Goal: Entertainment & Leisure: Browse casually

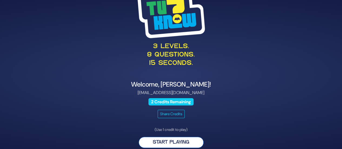
click at [178, 140] on button "Start Playing" at bounding box center [170, 142] width 65 height 11
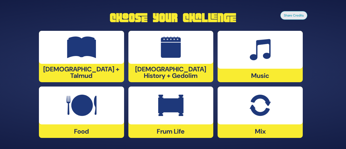
click at [260, 66] on div at bounding box center [259, 50] width 85 height 38
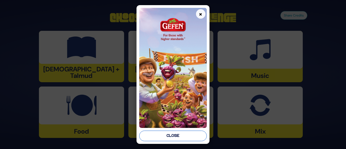
click at [176, 134] on button "Close" at bounding box center [172, 135] width 67 height 11
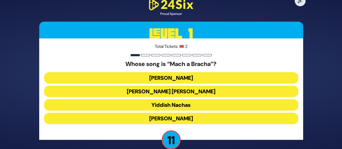
click at [175, 93] on button "Shmueli Ungar" at bounding box center [171, 91] width 254 height 11
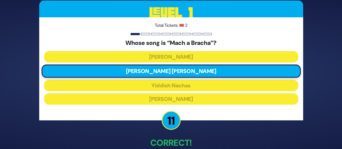
scroll to position [30, 0]
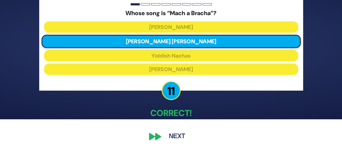
click at [168, 138] on button "Next" at bounding box center [176, 136] width 31 height 12
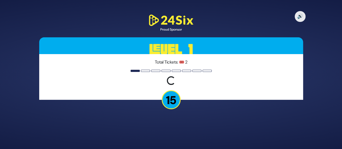
scroll to position [0, 0]
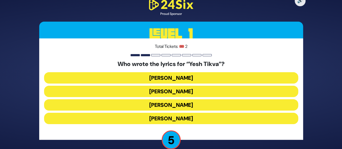
click at [175, 118] on button "Chayala Neuhaus" at bounding box center [171, 118] width 254 height 11
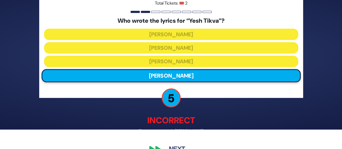
scroll to position [32, 0]
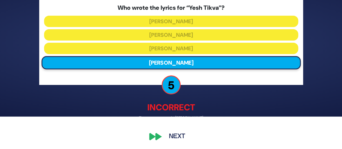
click at [176, 134] on button "Next" at bounding box center [176, 136] width 31 height 12
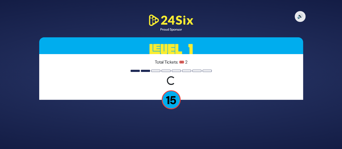
scroll to position [0, 0]
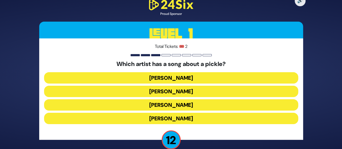
click at [180, 76] on button "Joey Newcomb" at bounding box center [171, 77] width 254 height 11
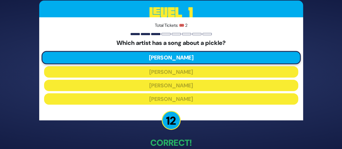
scroll to position [30, 0]
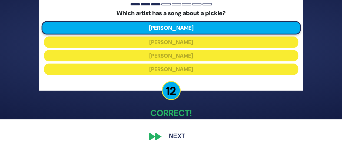
click at [183, 139] on button "Next" at bounding box center [176, 136] width 31 height 12
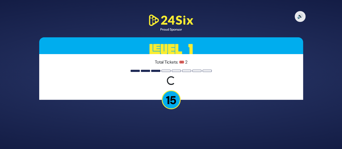
scroll to position [0, 0]
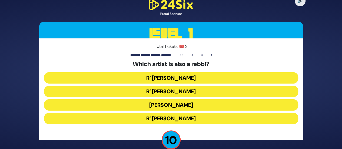
click at [178, 119] on button "R’ Baruch Levine" at bounding box center [171, 118] width 254 height 11
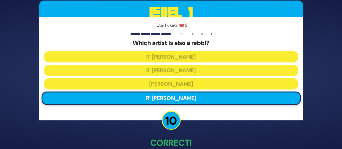
scroll to position [30, 0]
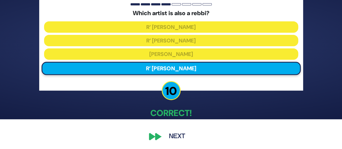
drag, startPoint x: 177, startPoint y: 137, endPoint x: 177, endPoint y: 133, distance: 3.5
click at [177, 133] on button "Next" at bounding box center [176, 136] width 31 height 12
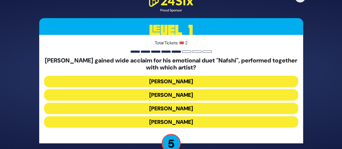
click at [190, 98] on button "Ishay Ribo" at bounding box center [171, 94] width 254 height 11
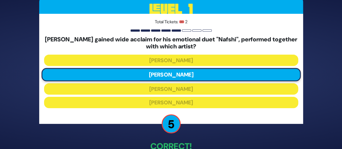
scroll to position [33, 0]
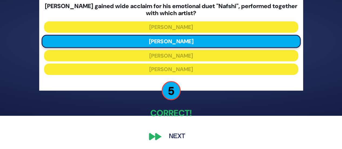
click at [179, 136] on button "Next" at bounding box center [176, 136] width 31 height 12
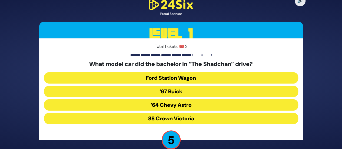
click at [194, 120] on button "88 Crown Victoria" at bounding box center [171, 118] width 254 height 11
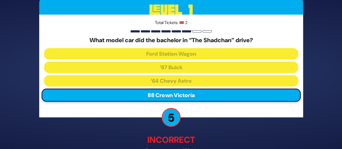
scroll to position [32, 0]
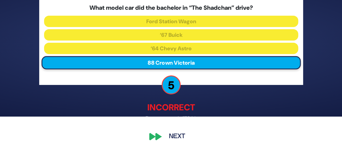
click at [172, 136] on button "Next" at bounding box center [176, 136] width 31 height 12
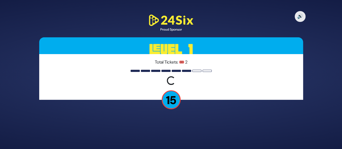
scroll to position [0, 0]
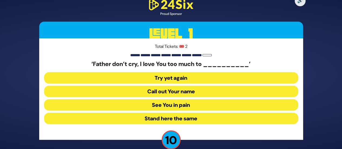
click at [196, 105] on button "See You in pain" at bounding box center [171, 104] width 254 height 11
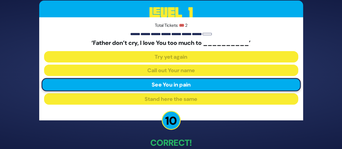
scroll to position [30, 0]
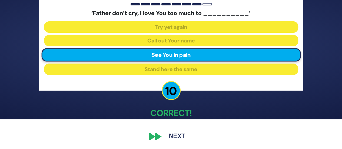
click at [167, 138] on button "Next" at bounding box center [176, 136] width 31 height 12
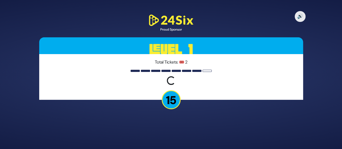
scroll to position [0, 0]
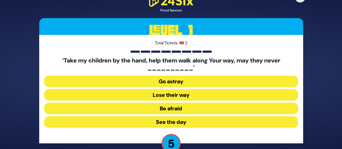
click at [171, 80] on button "Go astray" at bounding box center [171, 81] width 254 height 11
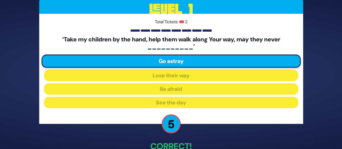
scroll to position [33, 0]
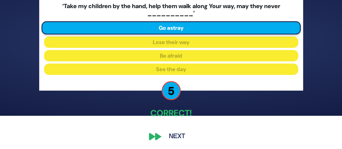
click at [174, 137] on button "Next" at bounding box center [176, 136] width 31 height 12
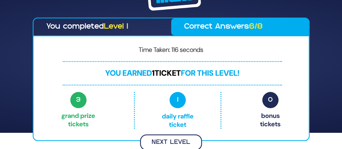
scroll to position [15, 0]
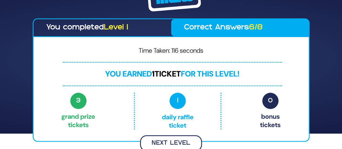
click at [170, 147] on button "Next Level" at bounding box center [171, 143] width 62 height 16
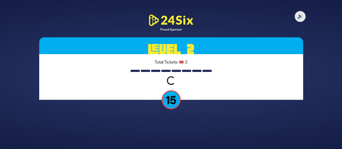
scroll to position [0, 0]
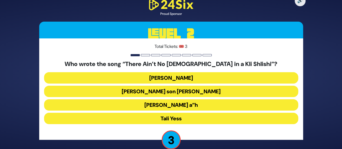
click at [185, 90] on button "Abie Rotenberg’s son Chananya Rottenberg" at bounding box center [171, 91] width 254 height 11
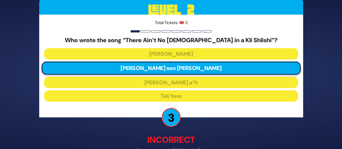
scroll to position [32, 0]
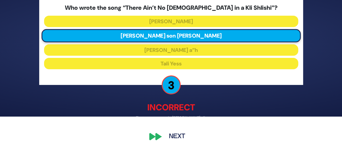
click at [174, 134] on button "Next" at bounding box center [176, 136] width 31 height 12
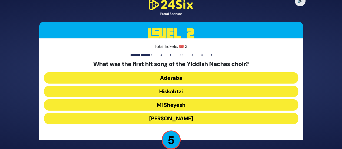
click at [194, 88] on button "Hiskabtzi" at bounding box center [171, 91] width 254 height 11
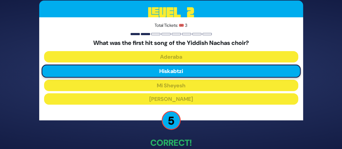
scroll to position [30, 0]
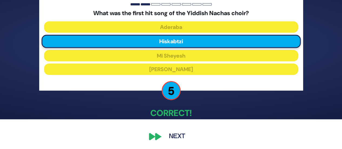
click at [172, 139] on button "Next" at bounding box center [176, 136] width 31 height 12
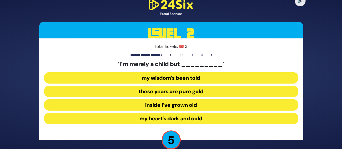
click at [173, 104] on button "inside I’ve grown old" at bounding box center [171, 104] width 254 height 11
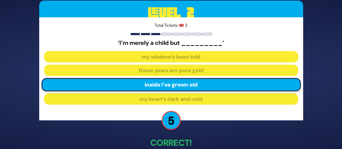
scroll to position [30, 0]
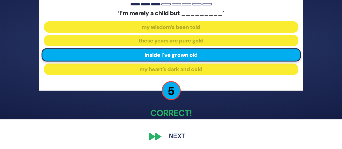
click at [179, 136] on button "Next" at bounding box center [176, 136] width 31 height 12
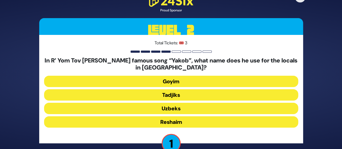
click at [182, 93] on button "Tadjiks" at bounding box center [171, 94] width 254 height 11
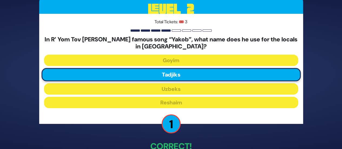
scroll to position [33, 0]
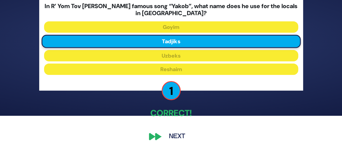
click at [176, 135] on button "Next" at bounding box center [176, 136] width 31 height 12
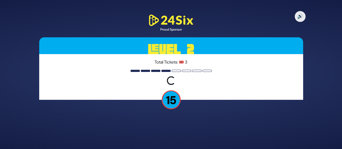
scroll to position [0, 0]
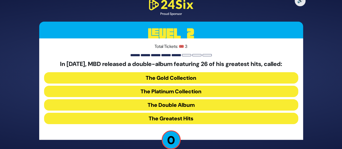
click at [183, 124] on button "The Greatest Hits" at bounding box center [171, 118] width 254 height 11
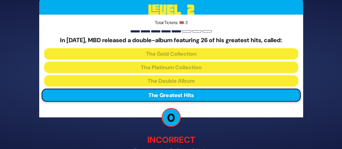
scroll to position [32, 0]
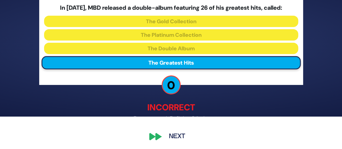
click at [179, 137] on button "Next" at bounding box center [176, 136] width 31 height 12
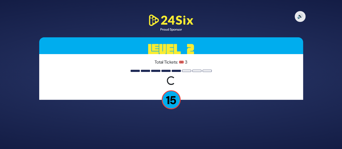
scroll to position [0, 0]
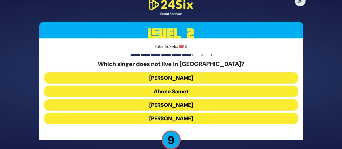
click at [176, 119] on button "Eitan Katz" at bounding box center [171, 118] width 254 height 11
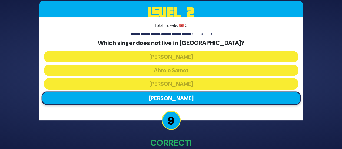
scroll to position [30, 0]
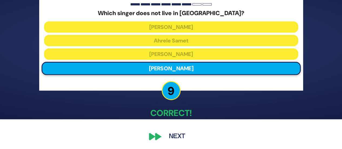
click at [175, 134] on button "Next" at bounding box center [176, 136] width 31 height 12
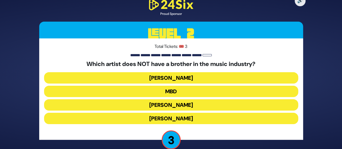
click at [185, 91] on button "MBD" at bounding box center [171, 91] width 254 height 11
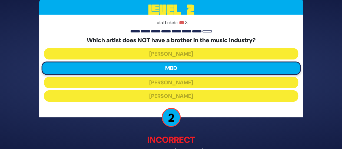
scroll to position [32, 0]
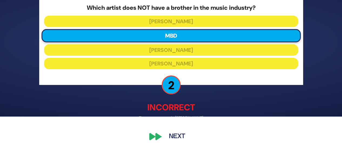
click at [177, 136] on button "Next" at bounding box center [176, 136] width 31 height 12
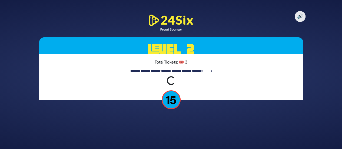
scroll to position [0, 0]
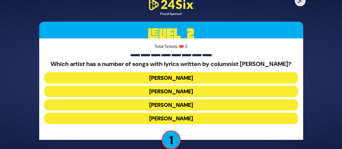
click at [180, 106] on button "Yaakov Shwekey" at bounding box center [171, 104] width 254 height 11
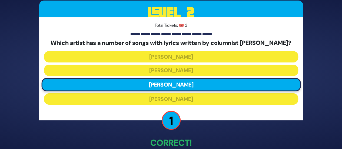
scroll to position [30, 0]
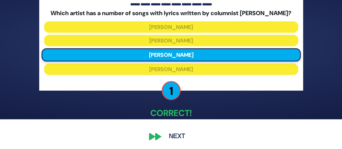
click at [175, 136] on button "Next" at bounding box center [176, 136] width 31 height 12
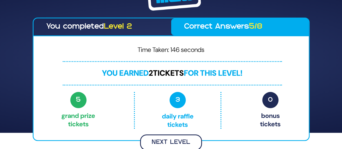
scroll to position [15, 0]
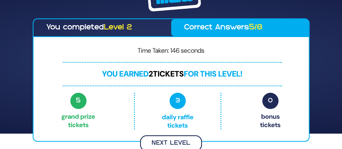
click at [178, 140] on button "Next Level" at bounding box center [171, 143] width 62 height 16
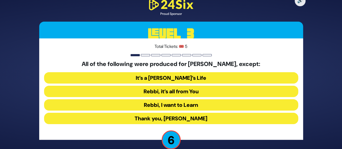
click at [187, 100] on button "Rebbi, I want to Learn" at bounding box center [171, 104] width 254 height 11
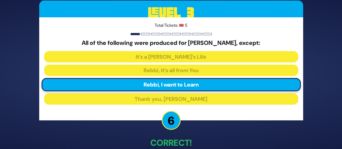
scroll to position [30, 0]
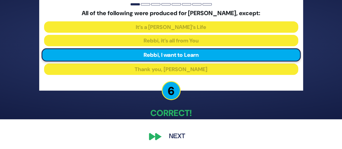
click at [180, 136] on button "Next" at bounding box center [176, 136] width 31 height 12
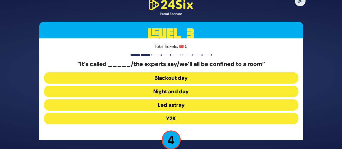
click at [182, 117] on button "Y2K" at bounding box center [171, 118] width 254 height 11
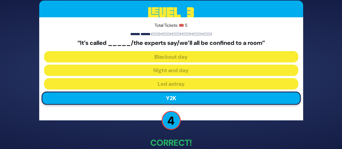
scroll to position [30, 0]
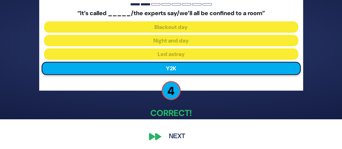
click at [178, 139] on button "Next" at bounding box center [176, 136] width 31 height 12
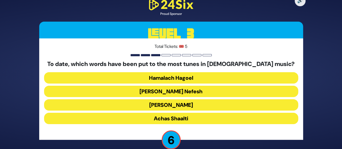
click at [192, 102] on button "Ani Maamin" at bounding box center [171, 104] width 254 height 11
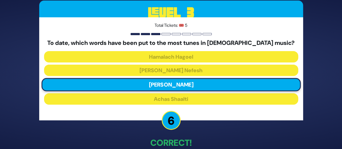
scroll to position [30, 0]
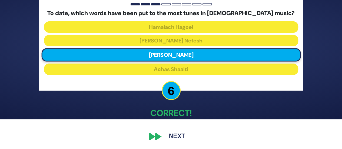
click at [176, 137] on button "Next" at bounding box center [176, 136] width 31 height 12
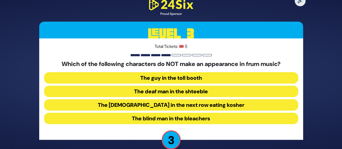
click at [192, 76] on button "The guy in the toll booth" at bounding box center [171, 77] width 254 height 11
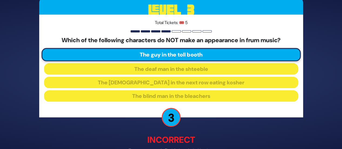
scroll to position [32, 0]
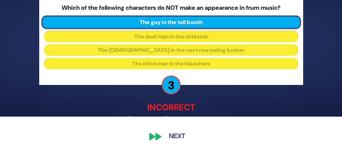
click at [176, 133] on button "Next" at bounding box center [176, 136] width 31 height 12
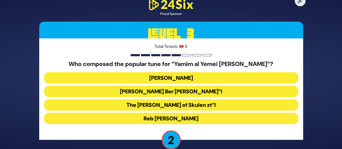
click at [185, 107] on button "The Damesek Eliezer of Skulen zt”l" at bounding box center [171, 104] width 254 height 11
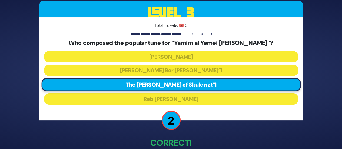
scroll to position [30, 0]
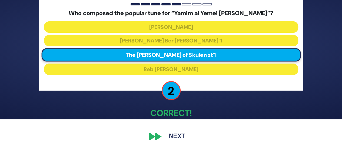
click at [180, 131] on button "Next" at bounding box center [176, 136] width 31 height 12
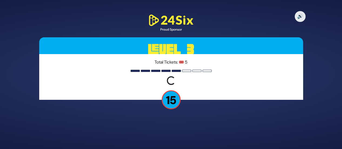
scroll to position [0, 0]
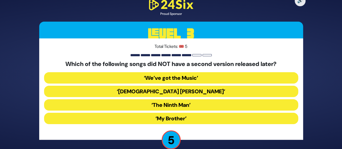
click at [195, 105] on button "‘The Ninth Man’" at bounding box center [171, 104] width 254 height 11
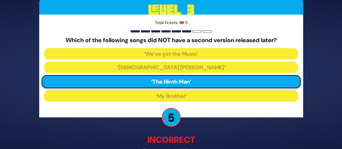
scroll to position [32, 0]
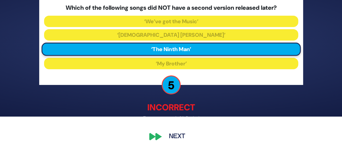
click at [176, 135] on button "Next" at bounding box center [176, 136] width 31 height 12
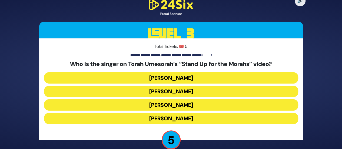
click at [182, 79] on button "Baruch Levine" at bounding box center [171, 77] width 254 height 11
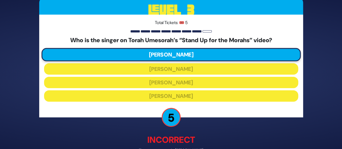
scroll to position [32, 0]
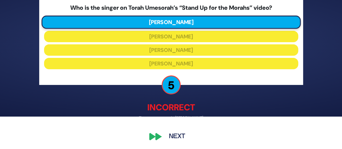
click at [173, 138] on button "Next" at bounding box center [176, 136] width 31 height 12
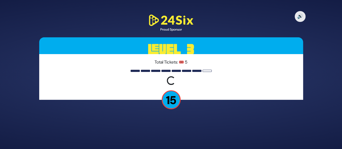
scroll to position [0, 0]
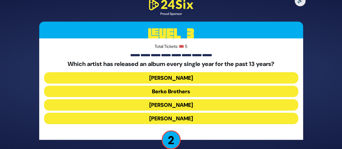
click at [187, 117] on button "Benny Friedman" at bounding box center [171, 118] width 254 height 11
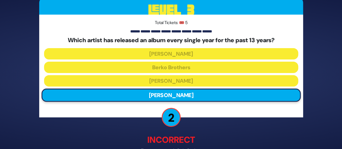
scroll to position [32, 0]
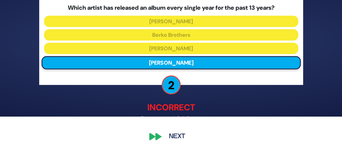
click at [175, 135] on button "Next" at bounding box center [176, 136] width 31 height 12
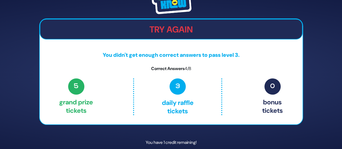
scroll to position [23, 0]
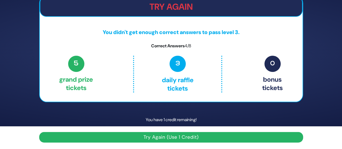
click at [172, 137] on button "Try Again (Use 1 Credit)" at bounding box center [170, 137] width 263 height 11
click at [175, 136] on button "Try Again (Use 1 Credit)" at bounding box center [170, 137] width 263 height 11
click at [166, 135] on button "Try Again (Use 1 Credit)" at bounding box center [170, 137] width 263 height 11
click at [173, 136] on button "Try Again (Use 1 Credit)" at bounding box center [170, 137] width 263 height 11
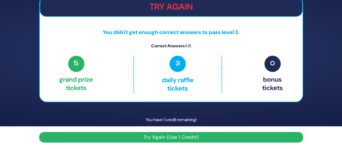
click at [173, 136] on button "Try Again (Use 1 Credit)" at bounding box center [170, 137] width 263 height 11
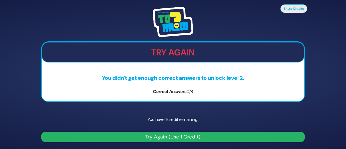
click at [183, 137] on button "Try Again (Use 1 Credit)" at bounding box center [172, 136] width 263 height 11
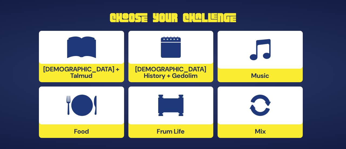
click at [266, 58] on img at bounding box center [259, 50] width 21 height 22
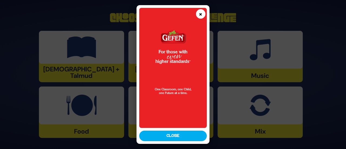
click at [199, 13] on button "×" at bounding box center [200, 13] width 9 height 9
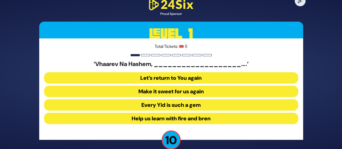
click at [171, 94] on button "Make it sweet for us again" at bounding box center [171, 91] width 254 height 11
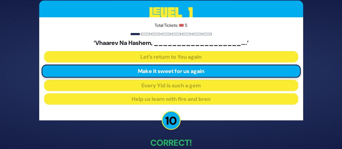
scroll to position [30, 0]
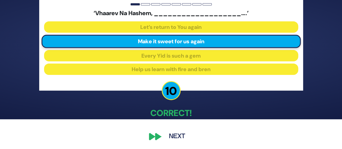
click at [174, 135] on button "Next" at bounding box center [176, 136] width 31 height 12
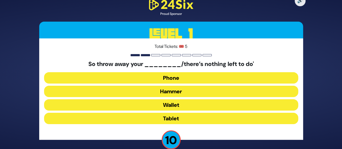
click at [165, 88] on button "Hammer" at bounding box center [171, 91] width 254 height 11
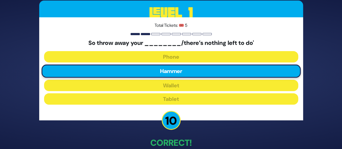
scroll to position [30, 0]
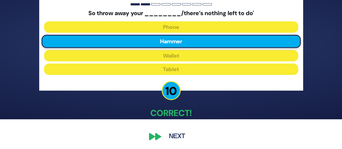
click at [178, 138] on button "Next" at bounding box center [176, 136] width 31 height 12
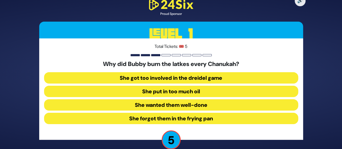
click at [180, 117] on button "She forgot them in the frying pan" at bounding box center [171, 118] width 254 height 11
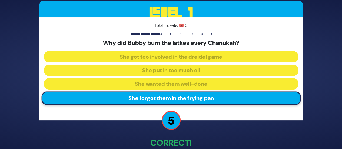
scroll to position [30, 0]
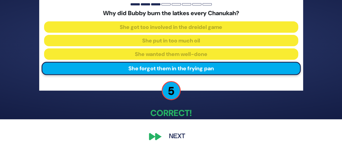
click at [177, 138] on button "Next" at bounding box center [176, 136] width 31 height 12
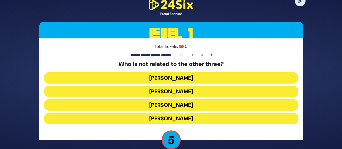
click at [181, 118] on button "Shie Fried" at bounding box center [171, 118] width 254 height 11
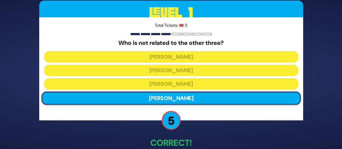
scroll to position [30, 0]
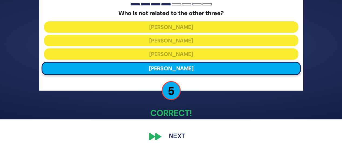
click at [175, 136] on button "Next" at bounding box center [176, 136] width 31 height 12
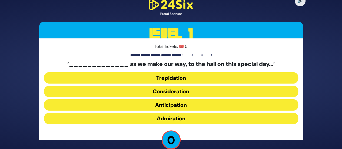
click at [171, 76] on button "Trepidation" at bounding box center [171, 77] width 254 height 11
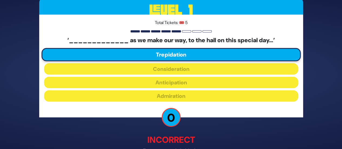
scroll to position [32, 0]
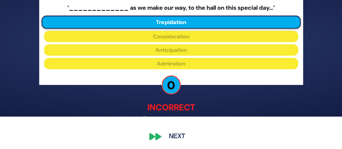
click at [179, 135] on button "Next" at bounding box center [176, 136] width 31 height 12
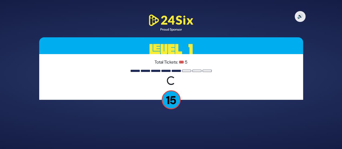
scroll to position [0, 0]
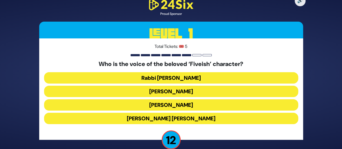
click at [180, 107] on button "Elchonon Schwartz" at bounding box center [171, 104] width 254 height 11
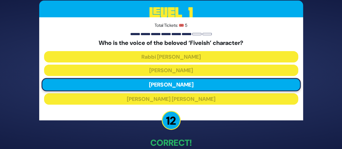
scroll to position [30, 0]
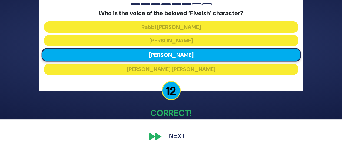
click at [178, 134] on button "Next" at bounding box center [176, 136] width 31 height 12
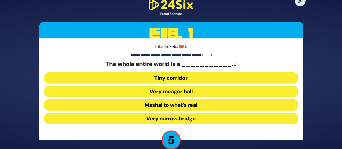
click at [171, 119] on button "Very narrow bridge" at bounding box center [171, 118] width 254 height 11
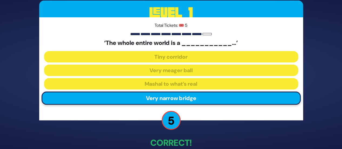
scroll to position [30, 0]
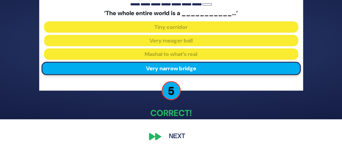
click at [174, 140] on button "Next" at bounding box center [176, 136] width 31 height 12
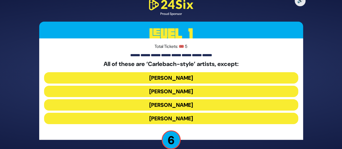
click at [179, 119] on button "Yiddy Bialostotzky" at bounding box center [171, 118] width 254 height 11
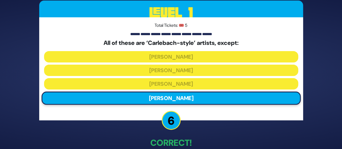
scroll to position [30, 0]
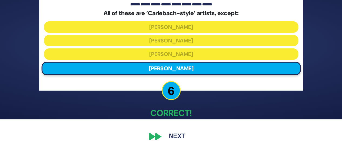
click at [176, 135] on button "Next" at bounding box center [176, 136] width 31 height 12
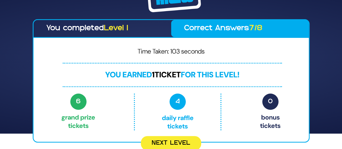
scroll to position [17, 0]
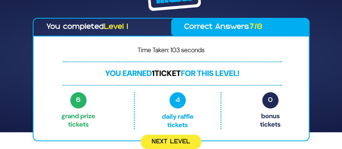
click at [176, 135] on button "Next Level" at bounding box center [171, 141] width 60 height 14
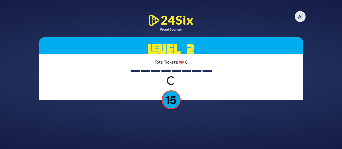
scroll to position [0, 0]
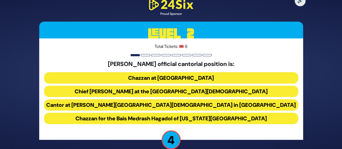
click at [153, 90] on button "Chief Cantor at the Park East Synagogue" at bounding box center [171, 91] width 254 height 11
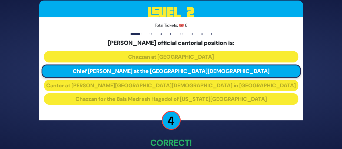
scroll to position [30, 0]
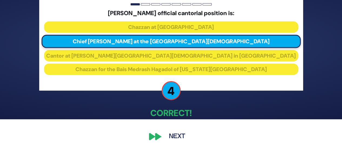
click at [169, 136] on button "Next" at bounding box center [176, 136] width 31 height 12
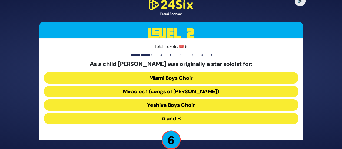
click at [167, 76] on button "Miami Boys Choir" at bounding box center [171, 77] width 254 height 11
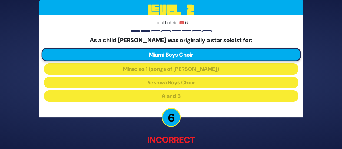
scroll to position [32, 0]
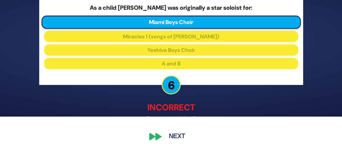
click at [171, 136] on button "Next" at bounding box center [176, 136] width 31 height 12
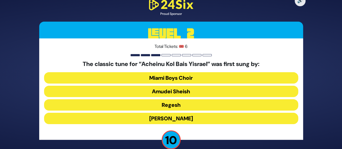
click at [168, 121] on button "Abie Rotenberg" at bounding box center [171, 118] width 254 height 11
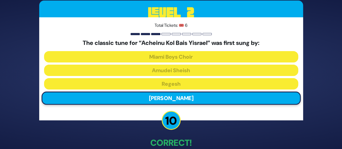
scroll to position [30, 0]
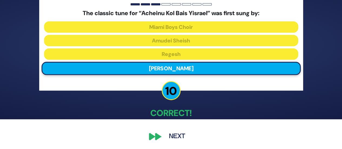
click at [175, 140] on button "Next" at bounding box center [176, 136] width 31 height 12
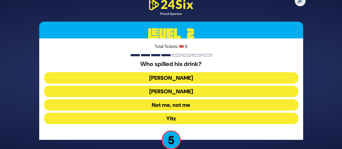
click at [178, 79] on button "Asher Zelig" at bounding box center [171, 77] width 254 height 11
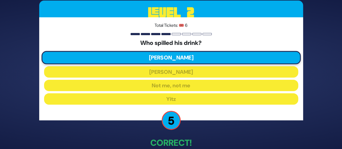
scroll to position [30, 0]
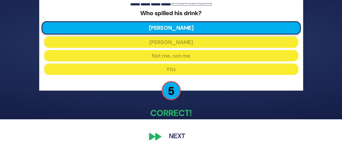
click at [179, 139] on button "Next" at bounding box center [176, 136] width 31 height 12
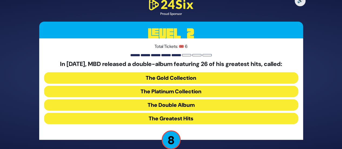
click at [180, 106] on button "The Double Album" at bounding box center [171, 104] width 254 height 11
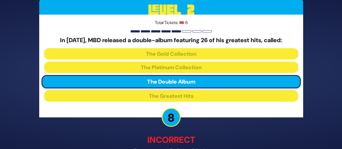
scroll to position [32, 0]
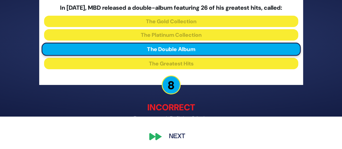
click at [179, 139] on button "Next" at bounding box center [176, 136] width 31 height 12
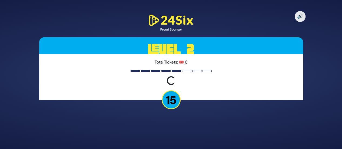
scroll to position [0, 0]
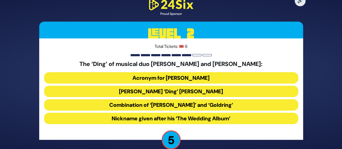
click at [184, 76] on button "Acronym for Dovid Nachman Golding" at bounding box center [171, 77] width 254 height 11
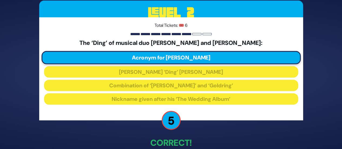
scroll to position [30, 0]
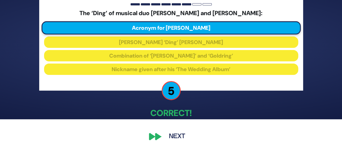
click at [163, 137] on button "Next" at bounding box center [176, 136] width 31 height 12
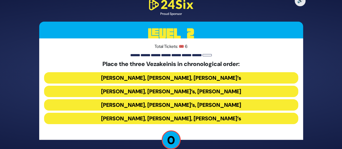
click at [173, 78] on button "Baruch Levine’s, Avraham Fried’s, Bonei Olam’s" at bounding box center [171, 77] width 254 height 11
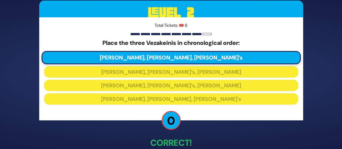
scroll to position [30, 0]
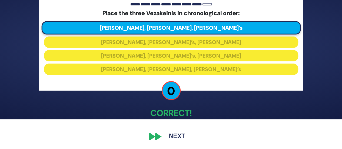
click at [172, 136] on button "Next" at bounding box center [176, 136] width 31 height 12
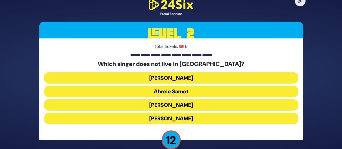
click at [173, 121] on button "Eitan Katz" at bounding box center [171, 118] width 254 height 11
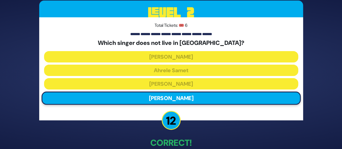
scroll to position [30, 0]
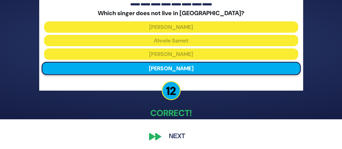
click at [173, 135] on button "Next" at bounding box center [176, 136] width 31 height 12
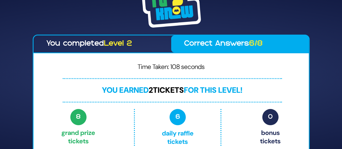
scroll to position [16, 0]
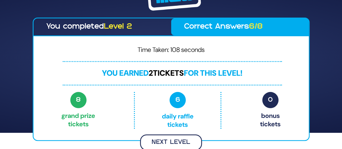
click at [173, 142] on button "Next Level" at bounding box center [171, 142] width 62 height 16
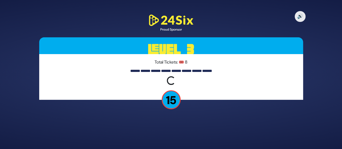
scroll to position [0, 0]
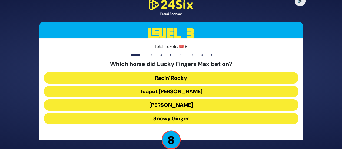
click at [148, 110] on button "Tiger Malone" at bounding box center [171, 104] width 254 height 11
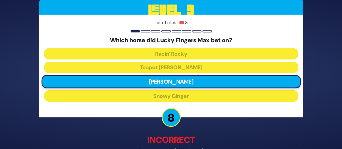
scroll to position [32, 0]
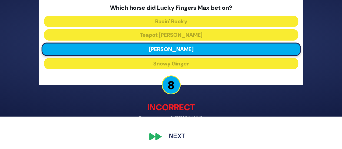
click at [171, 133] on button "Next" at bounding box center [176, 136] width 31 height 12
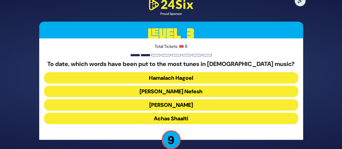
click at [175, 101] on button "Ani Maamin" at bounding box center [171, 104] width 254 height 11
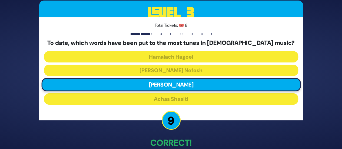
scroll to position [30, 0]
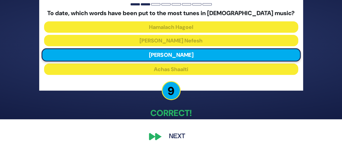
click at [176, 135] on button "Next" at bounding box center [176, 136] width 31 height 12
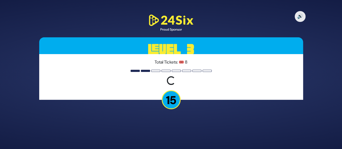
scroll to position [0, 0]
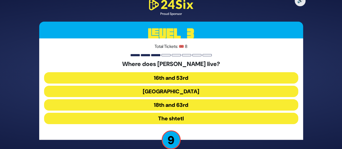
click at [173, 74] on button "16th and 53rd" at bounding box center [171, 77] width 254 height 11
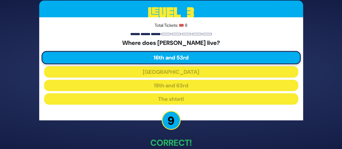
scroll to position [30, 0]
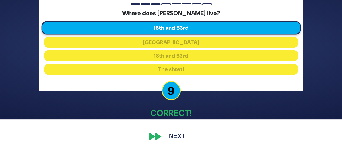
click at [174, 137] on button "Next" at bounding box center [176, 136] width 31 height 12
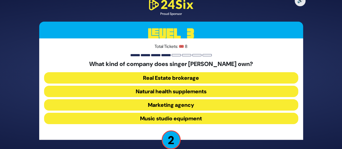
click at [185, 76] on button "Real Estate brokerage" at bounding box center [171, 77] width 254 height 11
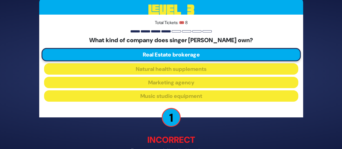
scroll to position [32, 0]
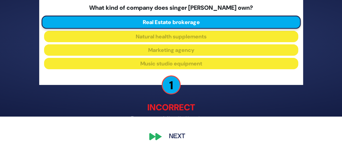
click at [180, 135] on button "Next" at bounding box center [176, 136] width 31 height 12
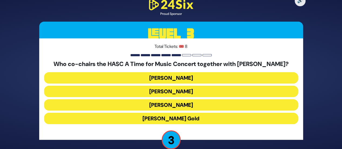
click at [190, 102] on button "Isaac Cohen" at bounding box center [171, 104] width 254 height 11
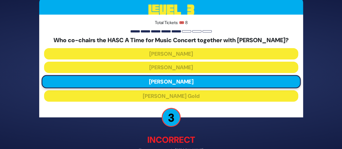
scroll to position [32, 0]
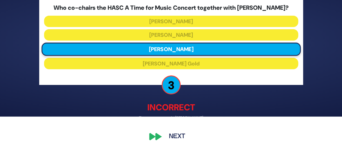
click at [175, 137] on button "Next" at bounding box center [176, 136] width 31 height 12
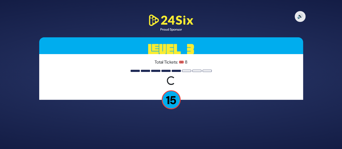
scroll to position [0, 0]
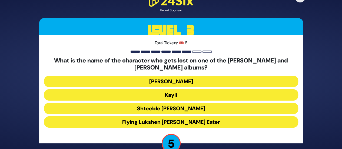
click at [184, 79] on button "Moishe Shmiel" at bounding box center [171, 81] width 254 height 11
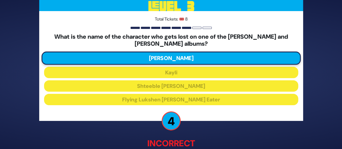
scroll to position [32, 0]
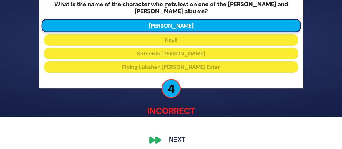
click at [177, 136] on button "Next" at bounding box center [176, 140] width 31 height 12
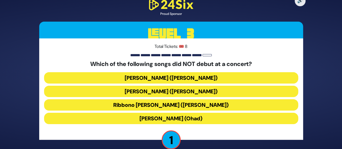
click at [179, 120] on button "Birkat Habanim (Ohad)" at bounding box center [171, 118] width 254 height 11
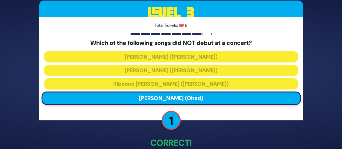
scroll to position [30, 0]
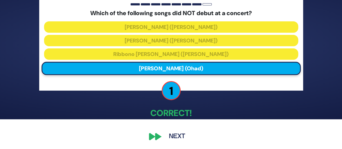
click at [178, 138] on button "Next" at bounding box center [176, 136] width 31 height 12
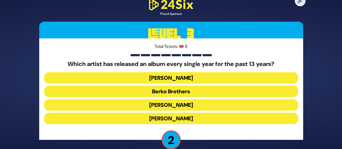
click at [204, 107] on button "Baruch Levine" at bounding box center [171, 104] width 254 height 11
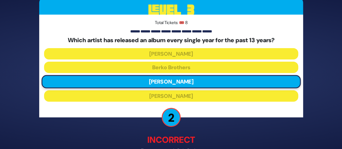
scroll to position [32, 0]
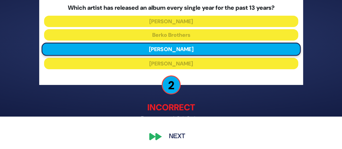
click at [181, 134] on button "Next" at bounding box center [176, 136] width 31 height 12
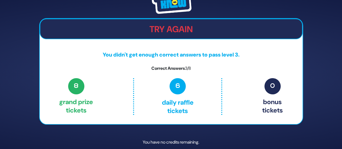
scroll to position [23, 0]
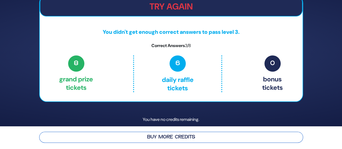
click at [156, 135] on button "Buy More Credits" at bounding box center [170, 136] width 263 height 11
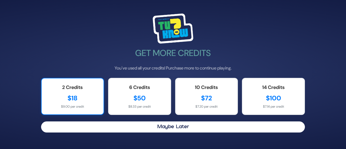
click at [71, 106] on div "$9.00 per credit" at bounding box center [72, 106] width 51 height 5
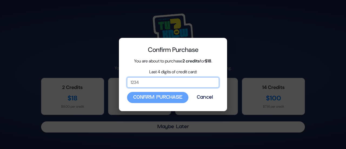
click at [165, 86] on input "Last 4 digits of credit card:" at bounding box center [173, 82] width 92 height 10
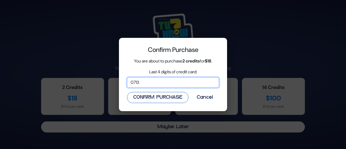
type input "0713"
click at [143, 98] on button "Confirm Purchase" at bounding box center [157, 97] width 61 height 11
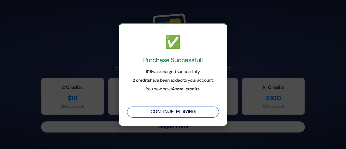
click at [155, 111] on button "Continue Playing" at bounding box center [173, 111] width 92 height 11
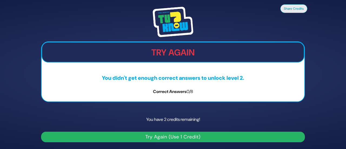
click at [154, 133] on button "Try Again (Use 1 Credit)" at bounding box center [172, 136] width 263 height 11
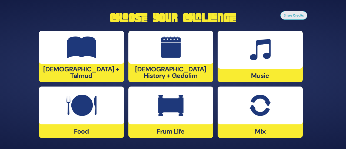
click at [258, 111] on img at bounding box center [259, 105] width 21 height 22
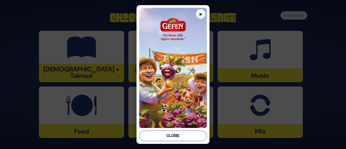
click at [185, 134] on button "Close" at bounding box center [172, 135] width 67 height 11
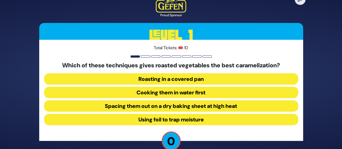
click at [165, 106] on button "Spacing them out on a dry baking sheet at high heat" at bounding box center [171, 105] width 254 height 11
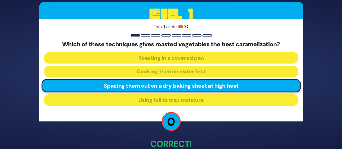
scroll to position [31, 0]
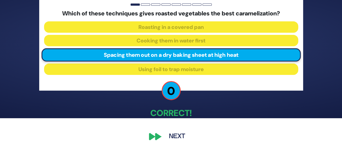
click at [167, 138] on button "Next" at bounding box center [176, 136] width 31 height 12
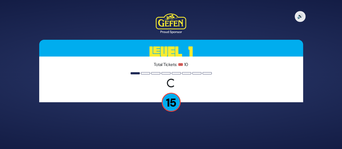
scroll to position [0, 0]
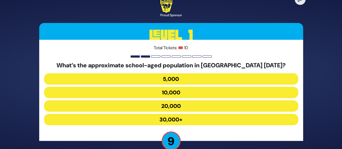
click at [175, 117] on button "30,000+" at bounding box center [171, 119] width 254 height 11
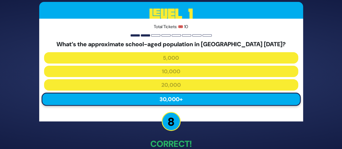
scroll to position [31, 0]
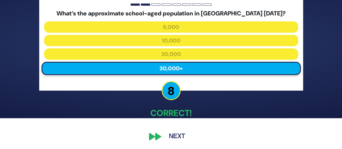
click at [174, 136] on button "Next" at bounding box center [176, 136] width 31 height 12
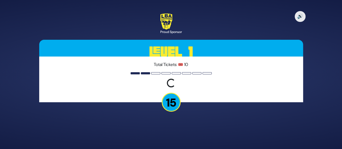
scroll to position [0, 0]
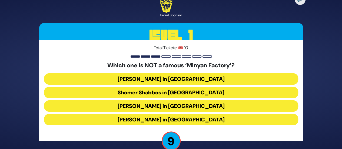
click at [170, 122] on button "Bais Dovid in Lakewood" at bounding box center [171, 119] width 254 height 11
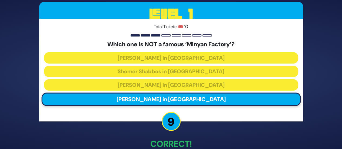
scroll to position [31, 0]
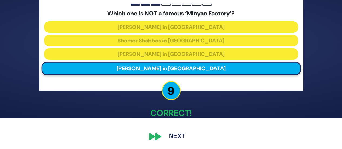
click at [175, 134] on button "Next" at bounding box center [176, 136] width 31 height 12
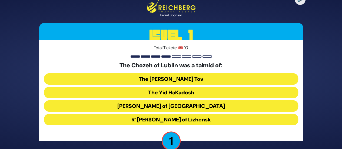
click at [178, 119] on button "R’ Elimelech of Lizhensk" at bounding box center [171, 119] width 254 height 11
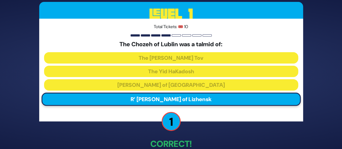
scroll to position [31, 0]
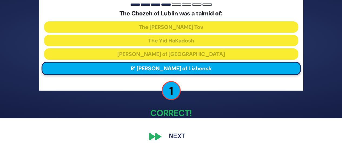
click at [178, 132] on button "Next" at bounding box center [176, 136] width 31 height 12
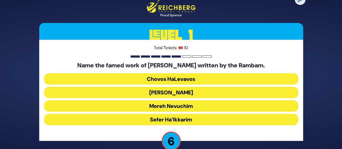
click at [178, 108] on button "Moreh Nevuchim" at bounding box center [171, 105] width 254 height 11
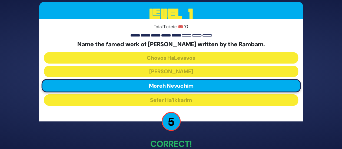
scroll to position [31, 0]
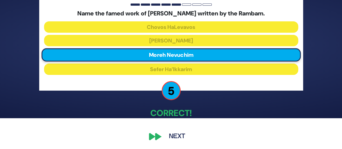
click at [174, 136] on button "Next" at bounding box center [176, 136] width 31 height 12
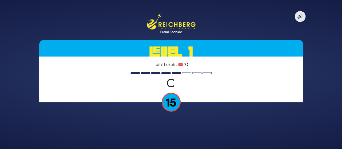
scroll to position [0, 0]
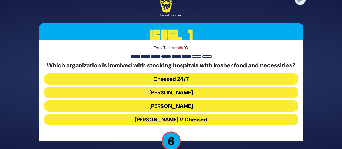
click at [190, 81] on button "Chessed 24/7" at bounding box center [171, 78] width 254 height 11
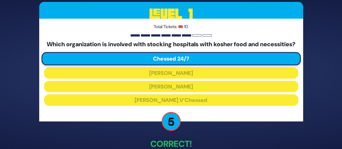
scroll to position [35, 0]
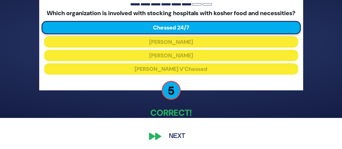
click at [173, 135] on button "Next" at bounding box center [176, 136] width 31 height 12
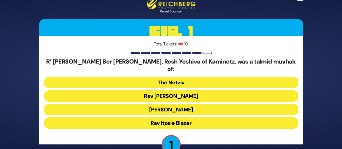
click at [181, 95] on button "Rav Chaim Soloveitchik" at bounding box center [171, 95] width 254 height 11
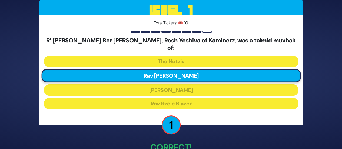
scroll to position [31, 0]
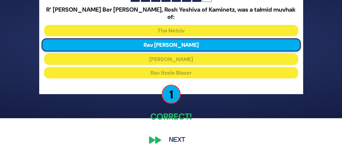
click at [175, 137] on button "Next" at bounding box center [176, 140] width 31 height 12
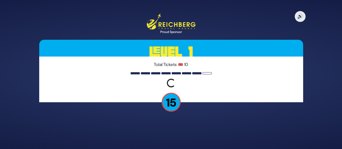
scroll to position [0, 0]
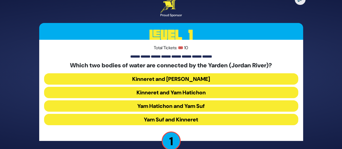
click at [190, 105] on button "Yam Hatichon and Yam Suf" at bounding box center [171, 105] width 254 height 11
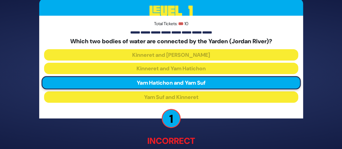
scroll to position [34, 0]
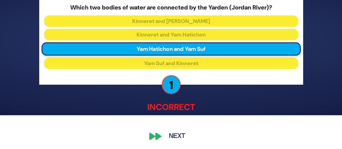
click at [181, 134] on button "Next" at bounding box center [176, 136] width 31 height 12
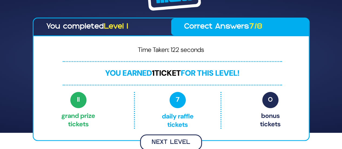
scroll to position [15, 0]
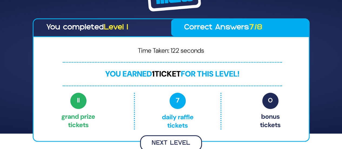
click at [180, 140] on button "Next Level" at bounding box center [171, 143] width 62 height 16
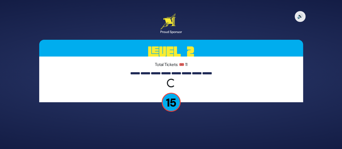
scroll to position [0, 0]
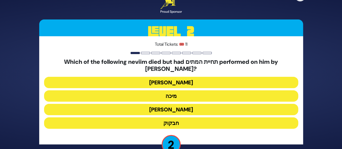
click at [168, 80] on button "יונה" at bounding box center [171, 82] width 254 height 11
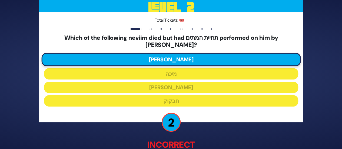
scroll to position [34, 0]
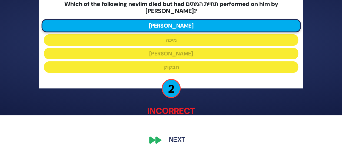
click at [170, 134] on button "Next" at bounding box center [176, 140] width 31 height 12
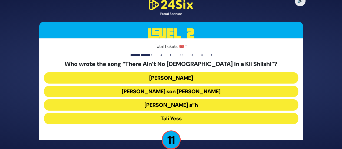
click at [169, 76] on button "Abie Rotenberg" at bounding box center [171, 77] width 254 height 11
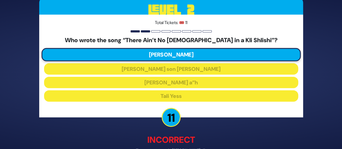
scroll to position [32, 0]
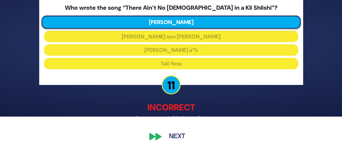
click at [172, 137] on button "Next" at bounding box center [176, 136] width 31 height 12
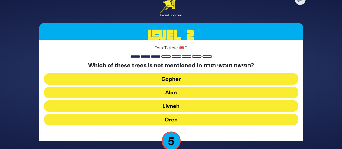
click at [190, 117] on button "Oren" at bounding box center [171, 119] width 254 height 11
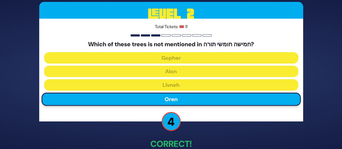
scroll to position [31, 0]
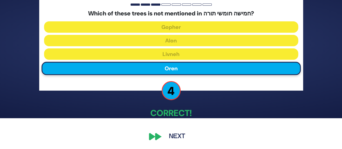
click at [182, 135] on button "Next" at bounding box center [176, 136] width 31 height 12
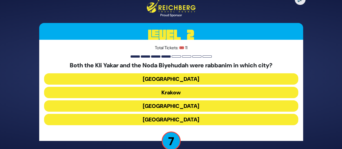
click at [176, 120] on button "Prague" at bounding box center [171, 119] width 254 height 11
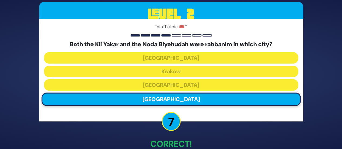
scroll to position [31, 0]
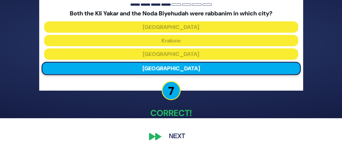
click at [175, 137] on button "Next" at bounding box center [176, 136] width 31 height 12
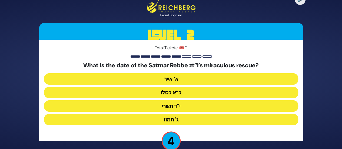
click at [176, 92] on button "כ”א כסלו" at bounding box center [171, 92] width 254 height 11
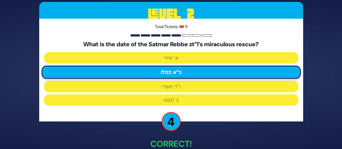
scroll to position [31, 0]
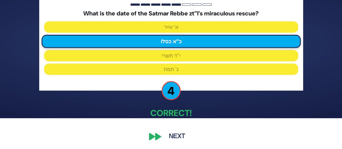
click at [172, 137] on button "Next" at bounding box center [176, 136] width 31 height 12
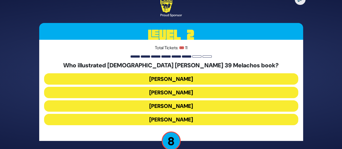
click at [180, 80] on button "[PERSON_NAME]" at bounding box center [171, 78] width 254 height 11
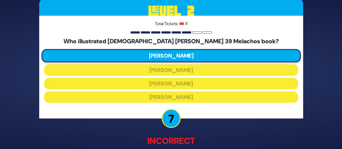
scroll to position [34, 0]
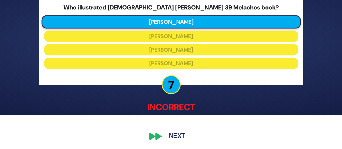
click at [173, 141] on button "Next" at bounding box center [176, 136] width 31 height 12
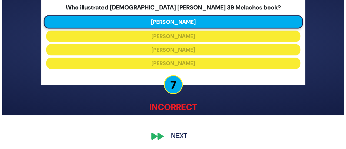
scroll to position [0, 0]
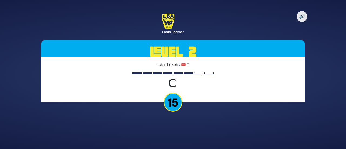
click at [176, 94] on p "15" at bounding box center [172, 102] width 19 height 19
click at [176, 103] on p "15" at bounding box center [172, 102] width 19 height 19
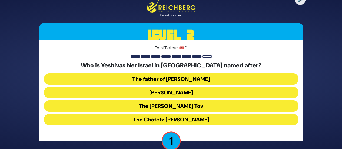
click at [185, 79] on button "The father of [PERSON_NAME]" at bounding box center [171, 78] width 254 height 11
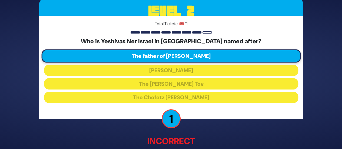
scroll to position [33, 0]
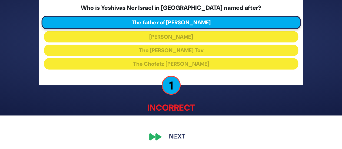
click at [172, 136] on button "Next" at bounding box center [176, 136] width 31 height 12
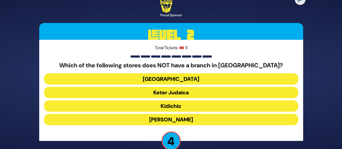
click at [171, 103] on button "Kidichic" at bounding box center [171, 105] width 254 height 11
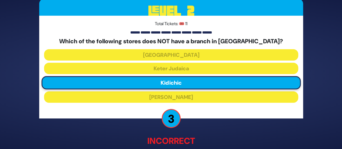
scroll to position [34, 0]
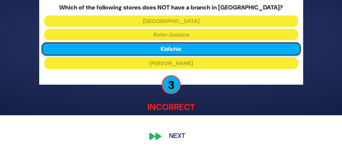
click at [169, 140] on button "Next" at bounding box center [176, 136] width 31 height 12
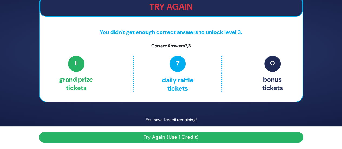
click at [159, 137] on button "Try Again (Use 1 Credit)" at bounding box center [170, 137] width 263 height 11
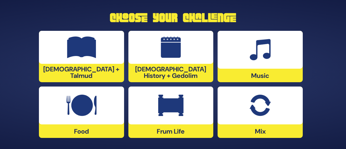
click at [163, 104] on img at bounding box center [170, 105] width 25 height 22
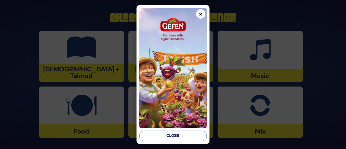
click at [166, 133] on button "Close" at bounding box center [172, 135] width 67 height 11
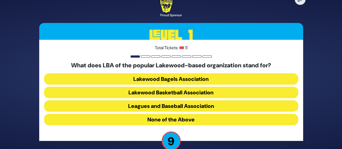
click at [179, 89] on button "Lakewood Basketball Association" at bounding box center [171, 92] width 254 height 11
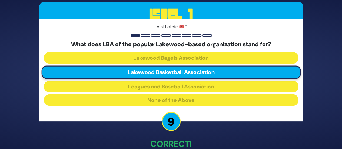
click at [104, 137] on p "Correct!" at bounding box center [170, 143] width 263 height 13
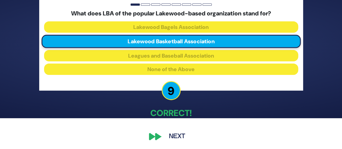
click at [172, 138] on button "Next" at bounding box center [176, 136] width 31 height 12
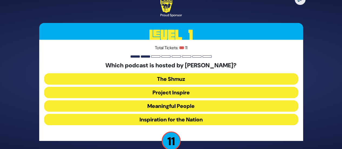
click at [179, 105] on button "Meaningful People" at bounding box center [171, 105] width 254 height 11
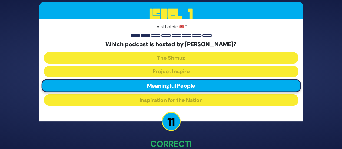
scroll to position [31, 0]
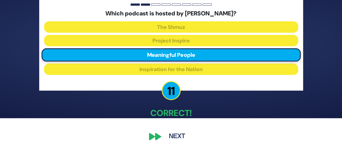
click at [175, 136] on button "Next" at bounding box center [176, 136] width 31 height 12
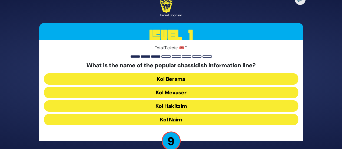
click at [170, 92] on button "Kol Mevaser" at bounding box center [171, 92] width 254 height 11
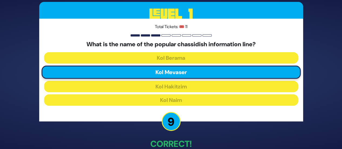
scroll to position [31, 0]
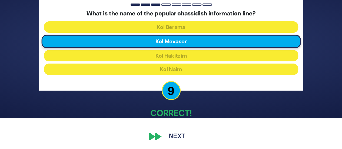
click at [171, 135] on button "Next" at bounding box center [176, 136] width 31 height 12
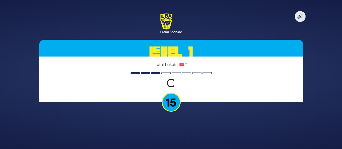
scroll to position [0, 0]
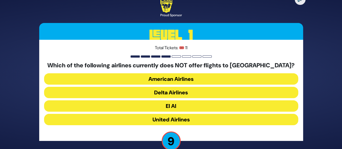
click at [166, 122] on button "United Airlines" at bounding box center [171, 119] width 254 height 11
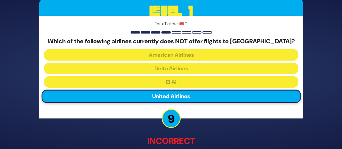
scroll to position [34, 0]
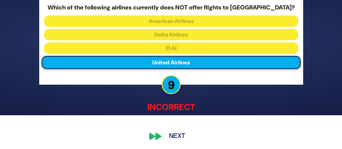
click at [180, 139] on button "Next" at bounding box center [176, 136] width 31 height 12
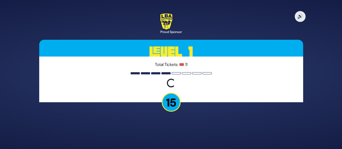
scroll to position [0, 0]
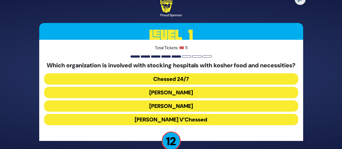
click at [171, 81] on button "Chessed 24/7" at bounding box center [171, 78] width 254 height 11
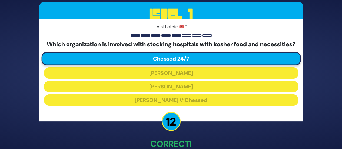
scroll to position [35, 0]
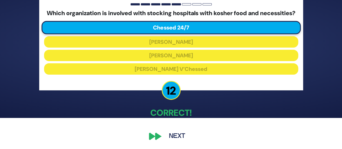
click at [174, 140] on button "Next" at bounding box center [176, 136] width 31 height 12
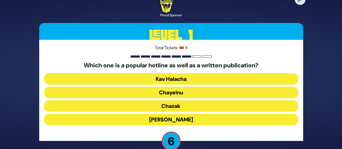
click at [178, 105] on button "Chazak" at bounding box center [171, 105] width 254 height 11
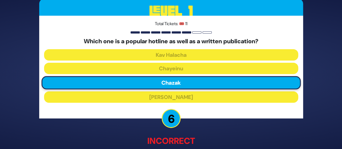
scroll to position [34, 0]
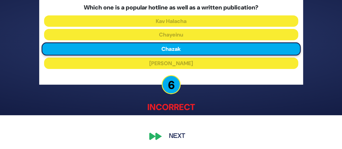
click at [182, 135] on button "Next" at bounding box center [176, 136] width 31 height 12
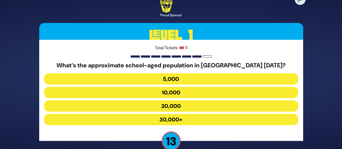
click at [174, 119] on button "30,000+" at bounding box center [171, 119] width 254 height 11
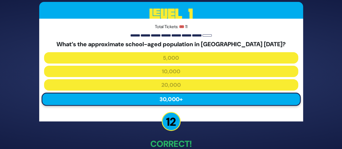
scroll to position [31, 0]
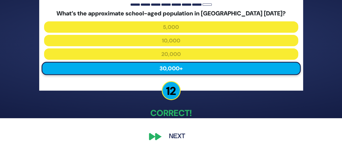
click at [175, 135] on button "Next" at bounding box center [176, 136] width 31 height 12
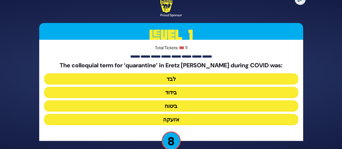
click at [173, 88] on button "בידוד" at bounding box center [171, 92] width 254 height 11
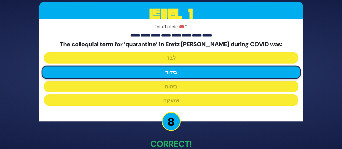
scroll to position [31, 0]
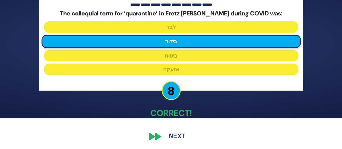
click at [171, 133] on button "Next" at bounding box center [176, 136] width 31 height 12
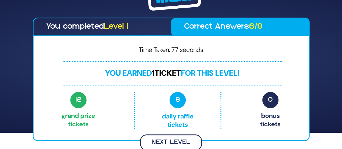
scroll to position [15, 0]
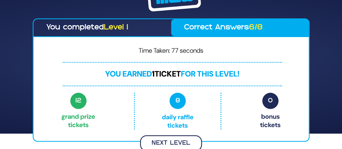
click at [172, 146] on button "Next Level" at bounding box center [171, 143] width 62 height 16
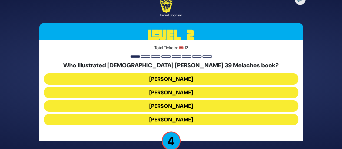
click at [187, 104] on button "[PERSON_NAME]" at bounding box center [171, 105] width 254 height 11
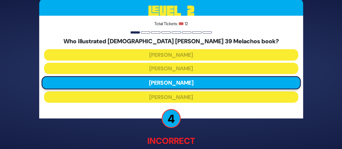
scroll to position [34, 0]
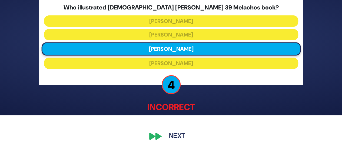
click at [179, 132] on button "Next" at bounding box center [176, 136] width 31 height 12
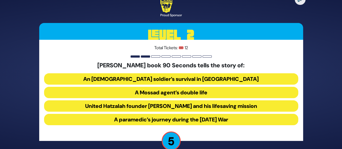
click at [206, 107] on button "United Hatzalah founder [PERSON_NAME] and his lifesaving mission" at bounding box center [171, 105] width 254 height 11
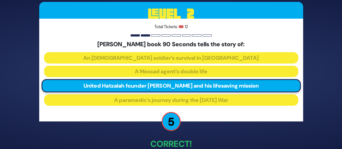
drag, startPoint x: 206, startPoint y: 107, endPoint x: 204, endPoint y: 138, distance: 30.8
click at [204, 138] on p "Correct!" at bounding box center [170, 143] width 263 height 13
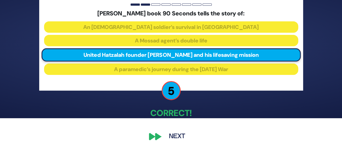
click at [181, 133] on button "Next" at bounding box center [176, 136] width 31 height 12
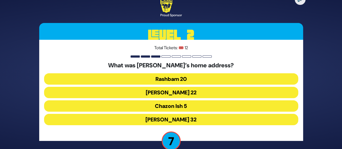
click at [180, 122] on button "[PERSON_NAME] 32" at bounding box center [171, 119] width 254 height 11
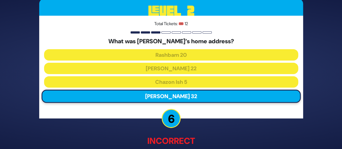
drag, startPoint x: 180, startPoint y: 122, endPoint x: 102, endPoint y: 126, distance: 78.4
click at [102, 126] on div "🔊 Proud Sponsor Level 2 Total Tickets: 🎟️ 12 What was [PERSON_NAME]’s home addr…" at bounding box center [171, 74] width 276 height 217
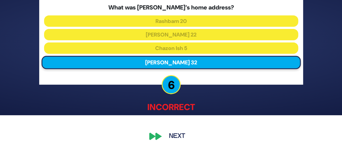
click at [171, 138] on button "Next" at bounding box center [176, 136] width 31 height 12
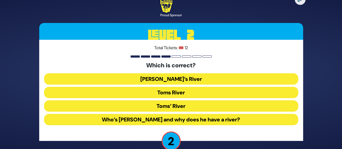
click at [175, 90] on button "Toms River" at bounding box center [171, 92] width 254 height 11
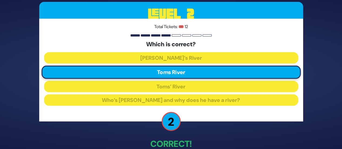
scroll to position [31, 0]
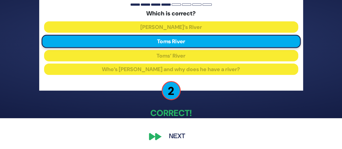
click at [178, 136] on button "Next" at bounding box center [176, 136] width 31 height 12
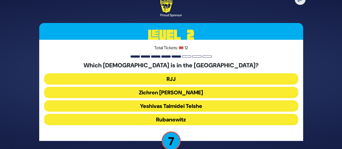
click at [175, 104] on button "Yeshivas Talmidei Telshe" at bounding box center [171, 105] width 254 height 11
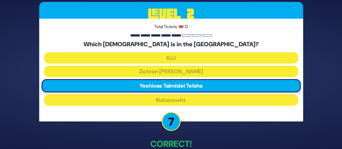
scroll to position [31, 0]
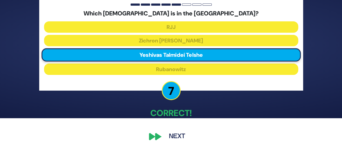
click at [177, 137] on button "Next" at bounding box center [176, 136] width 31 height 12
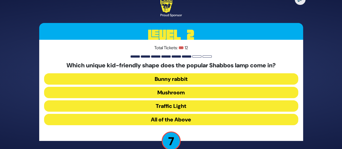
click at [182, 121] on button "All of the Above" at bounding box center [171, 119] width 254 height 11
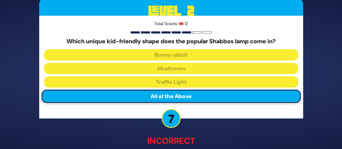
scroll to position [34, 0]
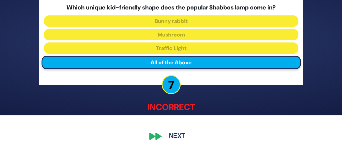
click at [180, 137] on button "Next" at bounding box center [176, 136] width 31 height 12
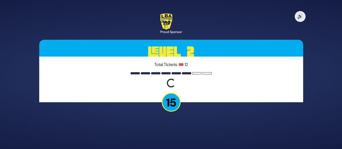
scroll to position [0, 0]
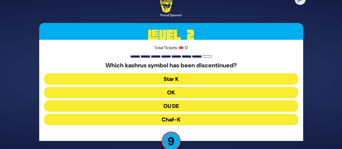
click at [180, 108] on button "OU DE" at bounding box center [171, 105] width 254 height 11
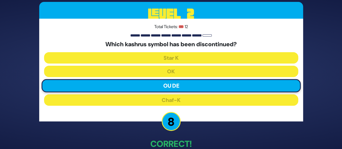
scroll to position [31, 0]
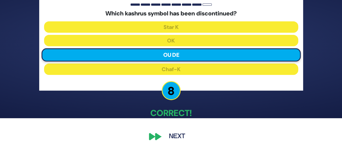
click at [176, 138] on button "Next" at bounding box center [176, 136] width 31 height 12
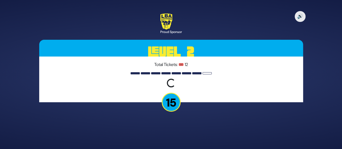
scroll to position [0, 0]
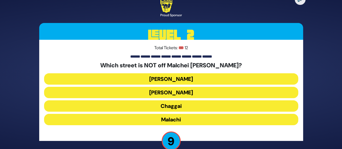
click at [197, 92] on button "[PERSON_NAME]" at bounding box center [171, 92] width 254 height 11
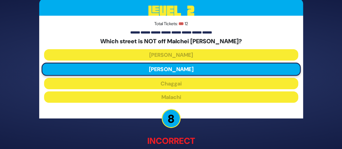
scroll to position [34, 0]
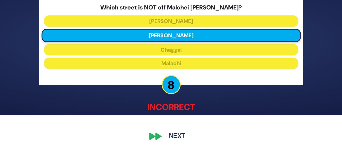
click at [178, 133] on button "Next" at bounding box center [176, 136] width 31 height 12
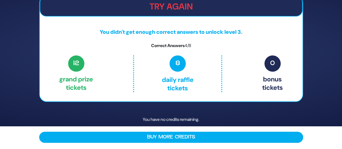
scroll to position [0, 0]
